Goal: Information Seeking & Learning: Check status

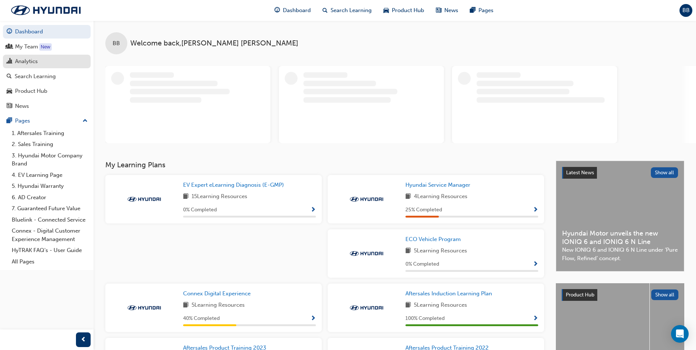
click at [37, 63] on div "Analytics" at bounding box center [26, 61] width 23 height 8
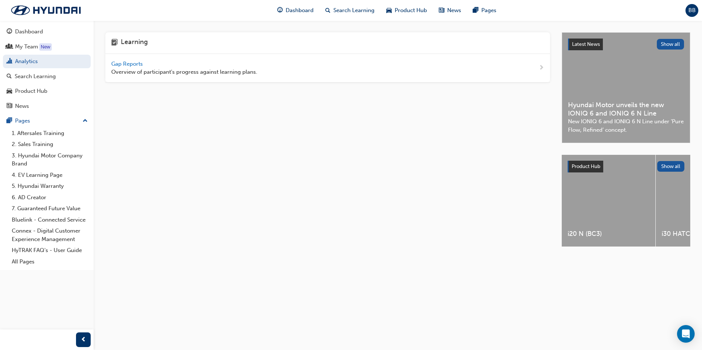
click at [130, 63] on span "Gap Reports" at bounding box center [127, 64] width 33 height 7
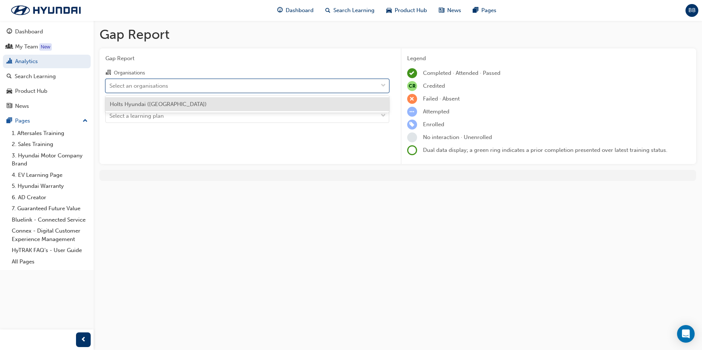
click at [181, 84] on div "Select an organisations" at bounding box center [242, 85] width 272 height 13
click at [110, 84] on input "Organisations option Holts Hyundai (Swan Hill) focused, 1 of 1. 1 result availa…" at bounding box center [109, 85] width 1 height 6
click at [175, 105] on div "Holts Hyundai ([GEOGRAPHIC_DATA])" at bounding box center [247, 104] width 284 height 14
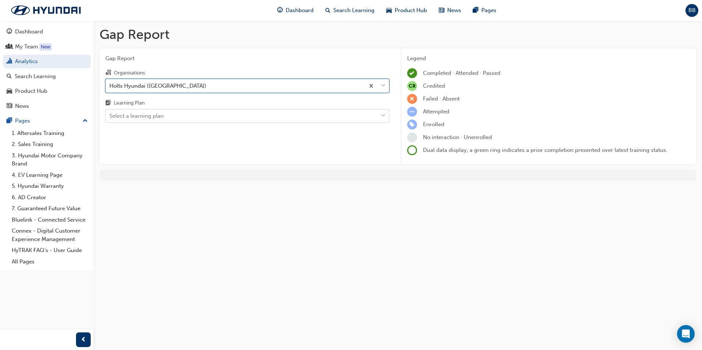
click at [176, 113] on div "Select a learning plan" at bounding box center [242, 116] width 272 height 13
click at [110, 113] on input "Learning Plan Select a learning plan" at bounding box center [109, 116] width 1 height 6
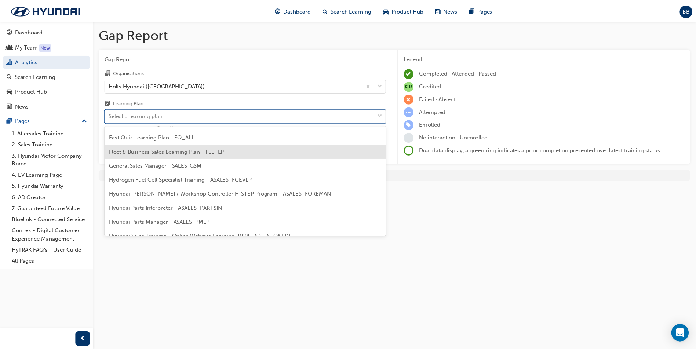
scroll to position [147, 0]
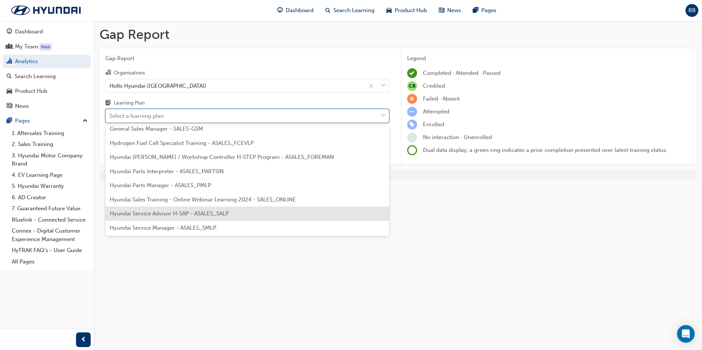
click at [200, 214] on span "Hyundai Service Advisor H-SAP - ASALES_SALP" at bounding box center [169, 213] width 119 height 7
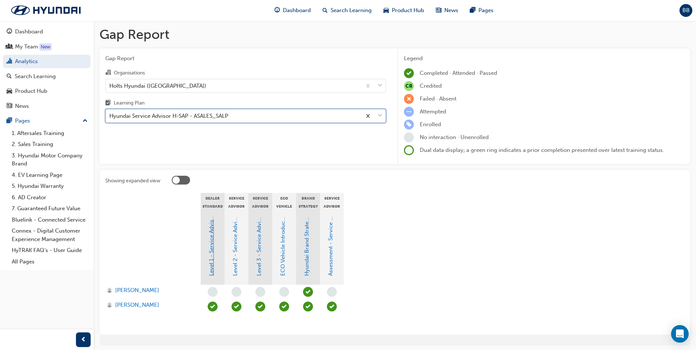
click at [212, 226] on link "Level 1 - Service Advisor Program" at bounding box center [211, 232] width 7 height 85
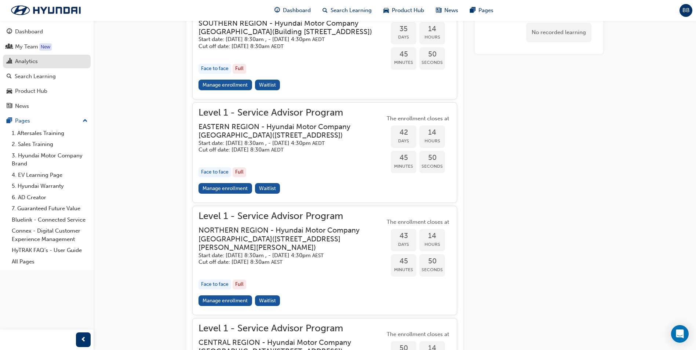
scroll to position [716, 0]
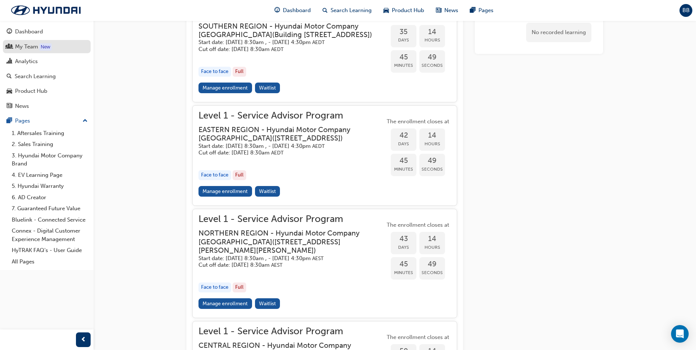
click at [34, 45] on div "My Team" at bounding box center [26, 47] width 23 height 8
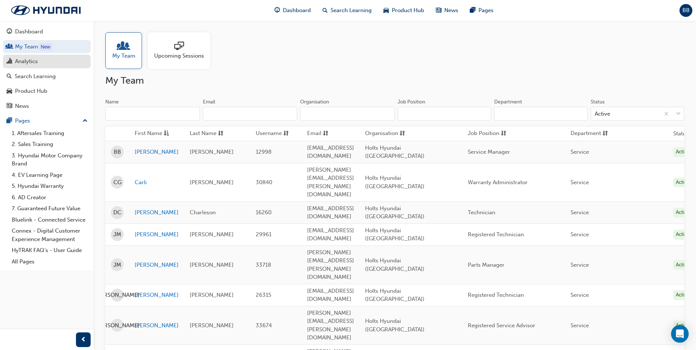
click at [29, 60] on div "Analytics" at bounding box center [26, 61] width 23 height 8
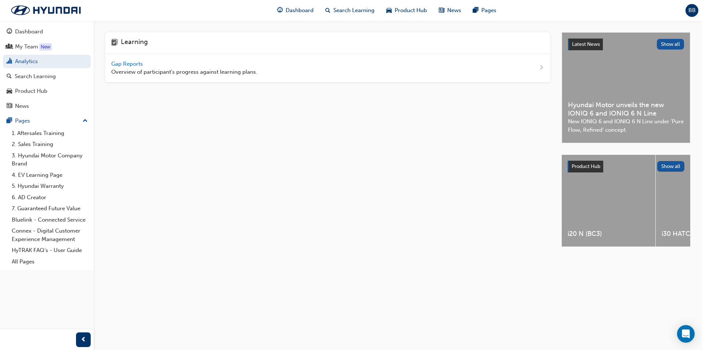
click at [117, 65] on span "Gap Reports" at bounding box center [127, 64] width 33 height 7
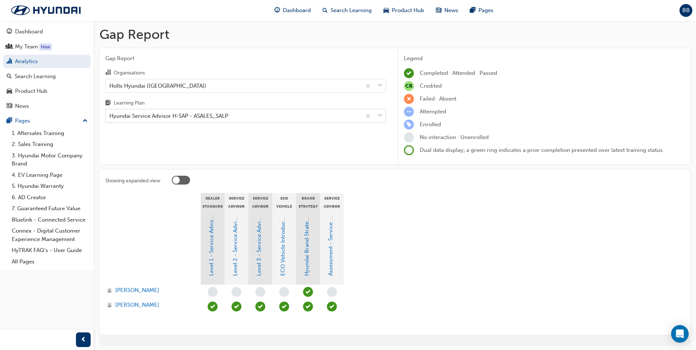
click at [161, 116] on div "Hyundai Service Advisor H-SAP - ASALES_SALP" at bounding box center [168, 116] width 119 height 8
click at [110, 116] on input "Learning Plan Hyundai Service Advisor H-SAP - ASALES_SALP" at bounding box center [109, 116] width 1 height 6
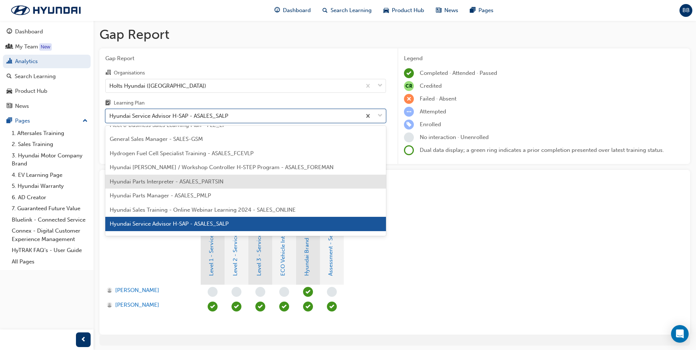
scroll to position [173, 0]
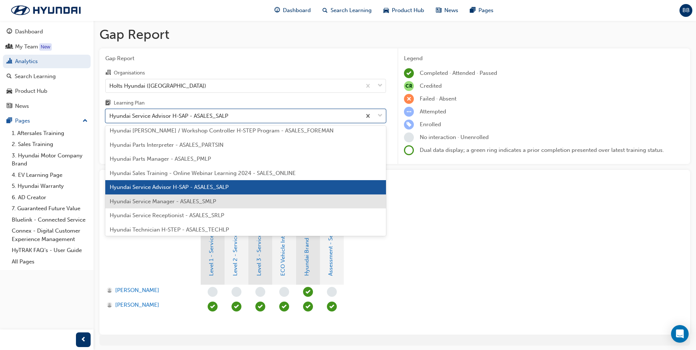
click at [188, 203] on span "Hyundai Service Manager - ASALES_SMLP" at bounding box center [163, 201] width 106 height 7
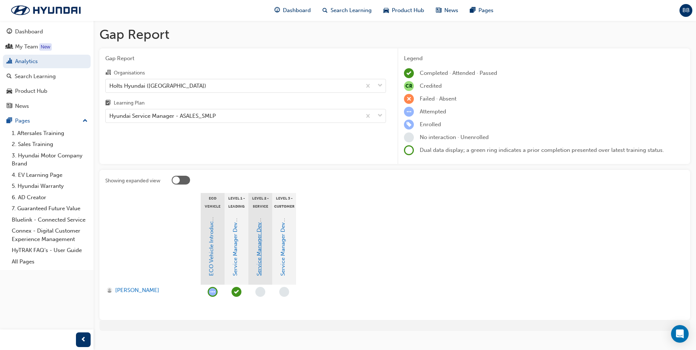
click at [259, 229] on link "Service Manager Development Program Level 2" at bounding box center [259, 215] width 7 height 121
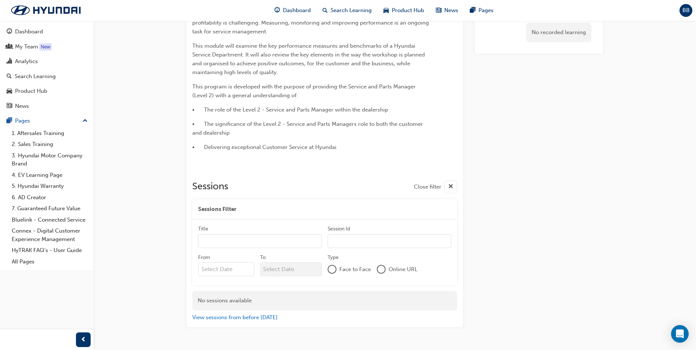
scroll to position [133, 0]
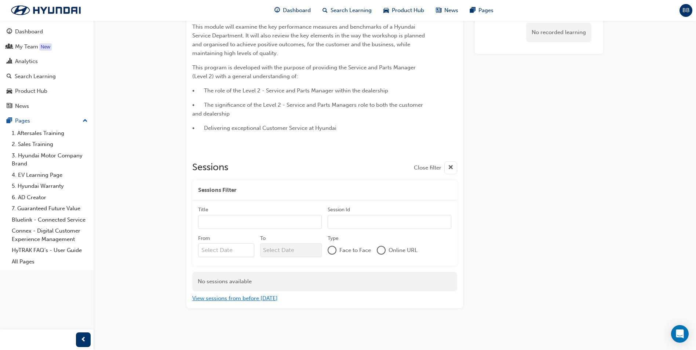
click at [265, 299] on button "View sessions from before [DATE]" at bounding box center [234, 298] width 85 height 8
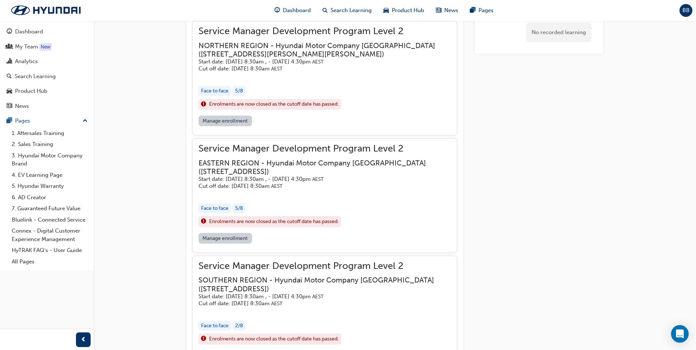
scroll to position [1421, 0]
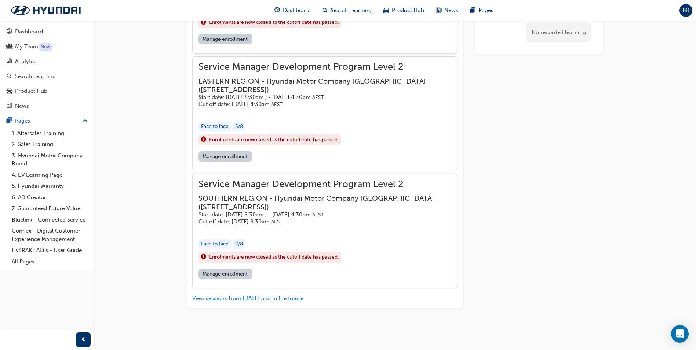
click at [407, 259] on div "Enrolments are now closed as the cutoff date has passed." at bounding box center [325, 257] width 252 height 11
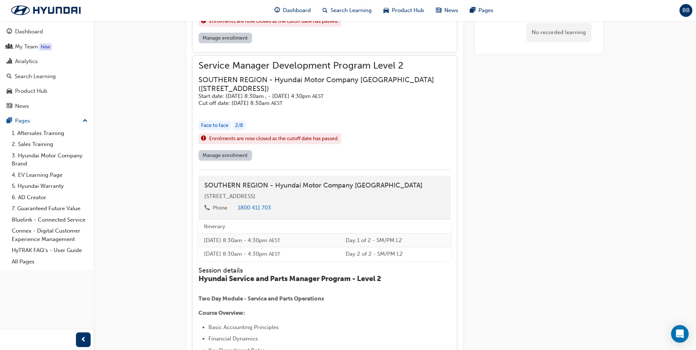
scroll to position [1495, 0]
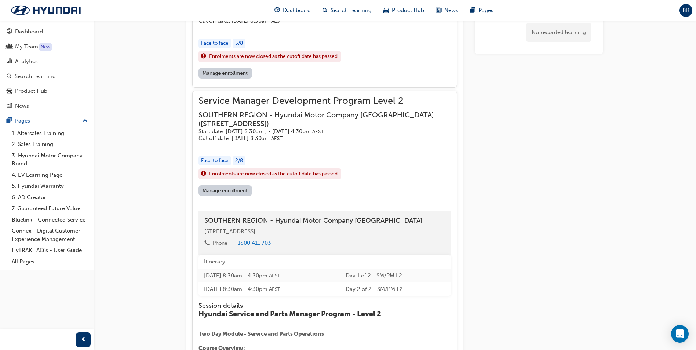
click at [278, 150] on div "button" at bounding box center [325, 146] width 252 height 8
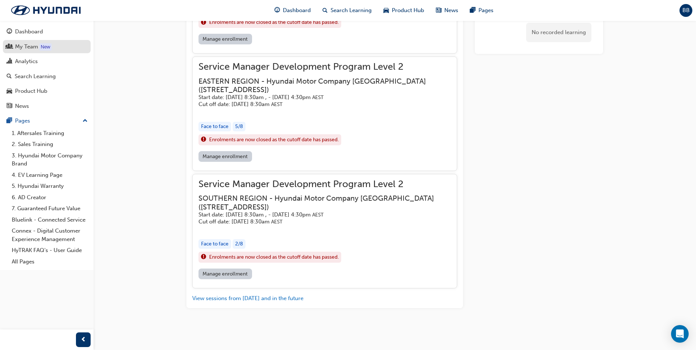
click at [55, 48] on div "My Team" at bounding box center [47, 46] width 80 height 9
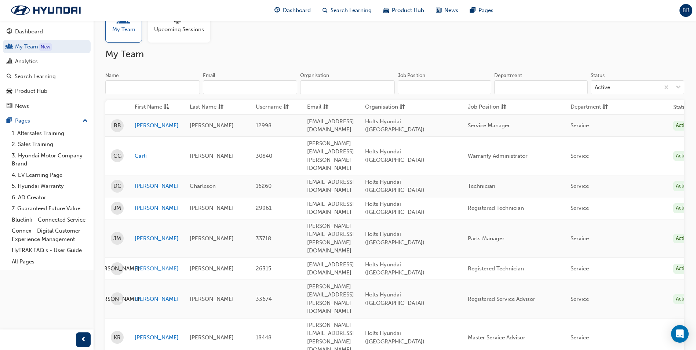
click at [143, 265] on link "[PERSON_NAME]" at bounding box center [157, 269] width 44 height 8
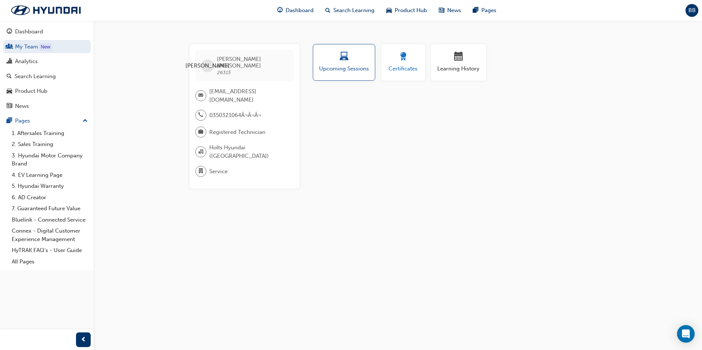
click at [420, 64] on button "Certificates" at bounding box center [403, 62] width 44 height 37
click at [440, 67] on span "Learning History" at bounding box center [458, 69] width 44 height 8
